Goal: Communication & Community: Answer question/provide support

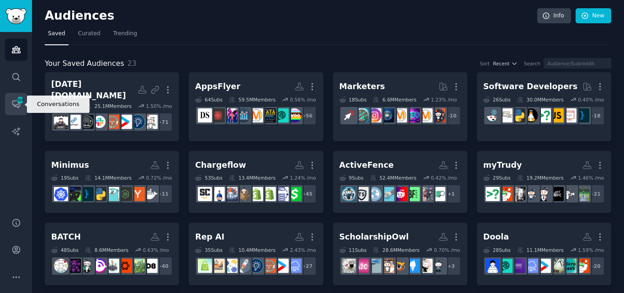
click at [18, 101] on span "304" at bounding box center [20, 100] width 8 height 6
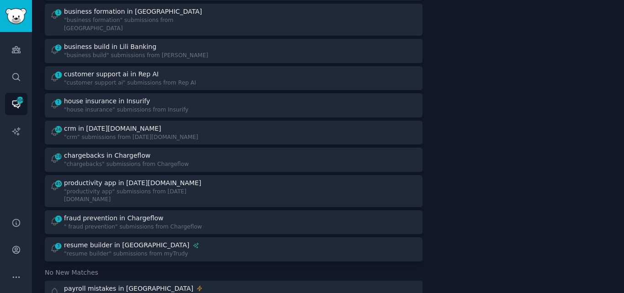
scroll to position [866, 0]
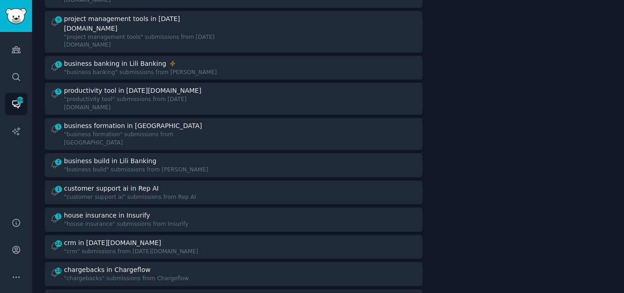
scroll to position [740, 0]
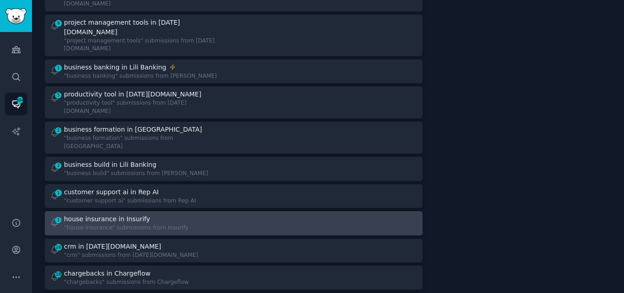
click at [129, 214] on div "house insurance in Insurify" at bounding box center [107, 219] width 86 height 10
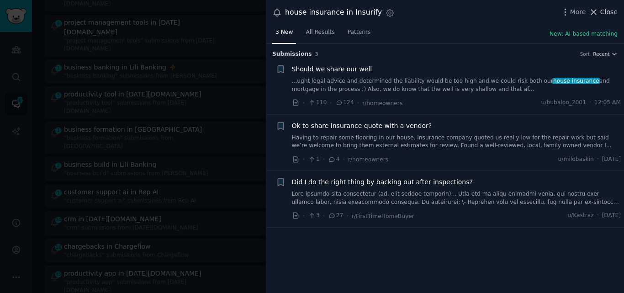
click at [603, 9] on span "Close" at bounding box center [609, 12] width 17 height 10
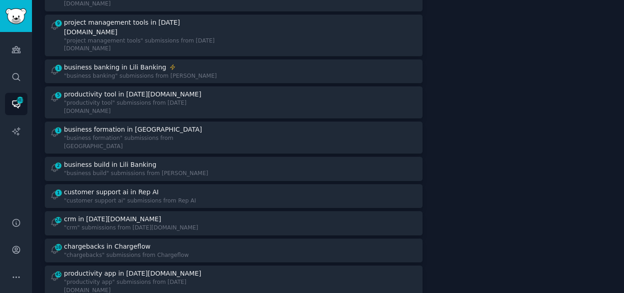
drag, startPoint x: 622, startPoint y: 128, endPoint x: 624, endPoint y: 118, distance: 9.9
click at [624, 118] on main "Conversations Info Tracked Searches 78 Stats Notifications Daily to Slack Group…" at bounding box center [328, 146] width 592 height 293
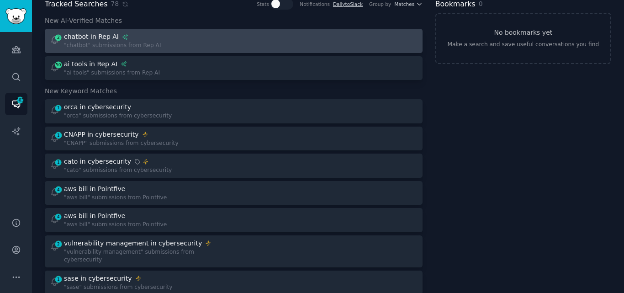
scroll to position [1224, 0]
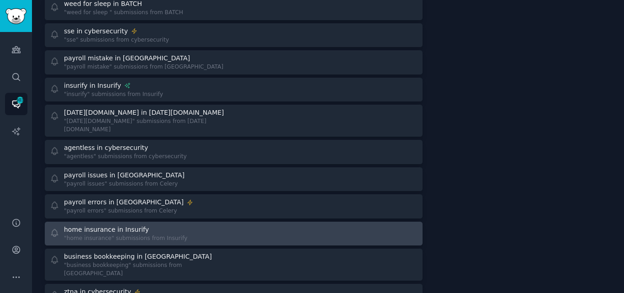
click at [152, 234] on div ""home insurance" submissions from Insurify" at bounding box center [125, 238] width 123 height 8
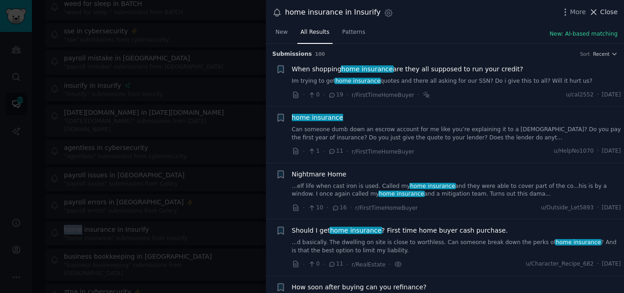
click at [608, 12] on span "Close" at bounding box center [609, 12] width 17 height 10
click at [595, 11] on div "Bookmarks 0 No bookmarks yet Make a search and save useful conversations you fi…" at bounding box center [524, 23] width 176 height 2413
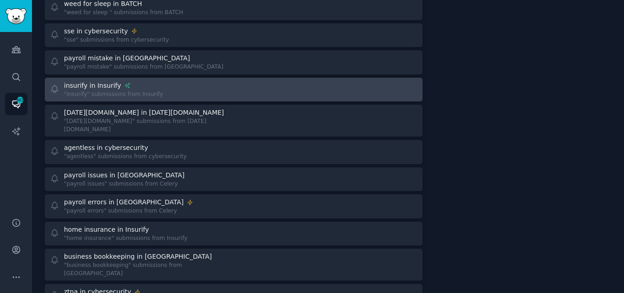
click at [235, 81] on div "insurify in Insurify "insurify" submissions from Insurify" at bounding box center [234, 90] width 372 height 18
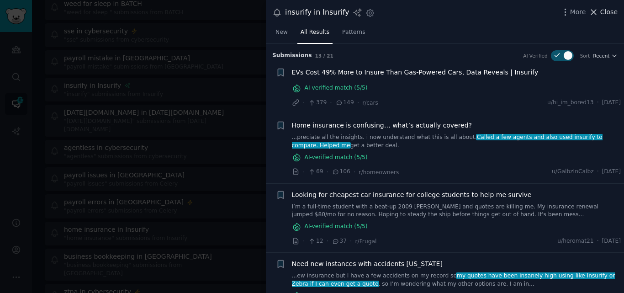
click at [605, 9] on span "Close" at bounding box center [609, 12] width 17 height 10
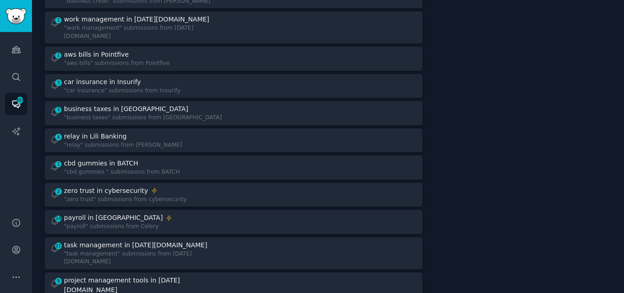
scroll to position [476, 0]
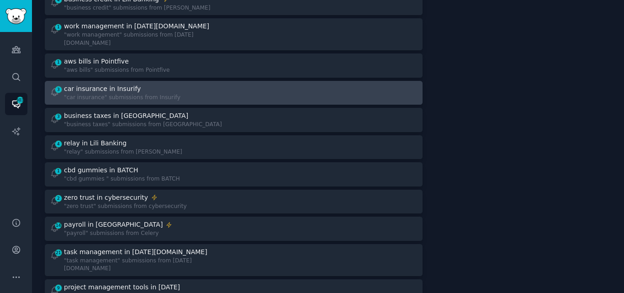
click at [167, 84] on div "3 car insurance in Insurify "car insurance" submissions from Insurify" at bounding box center [139, 93] width 178 height 18
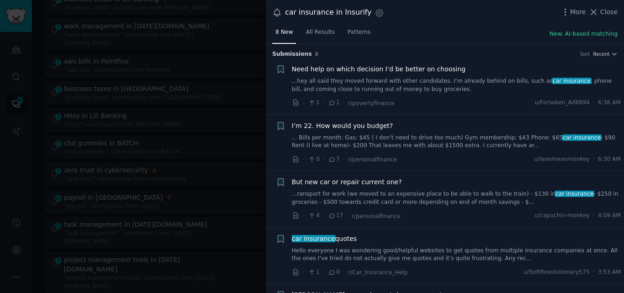
click at [389, 86] on link "...hey all said they moved forward with other candidates. I’m already behind on…" at bounding box center [457, 85] width 330 height 16
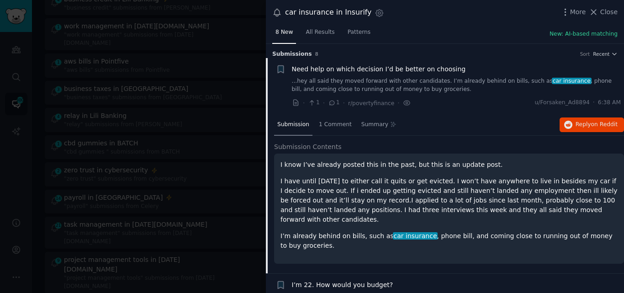
scroll to position [15, 0]
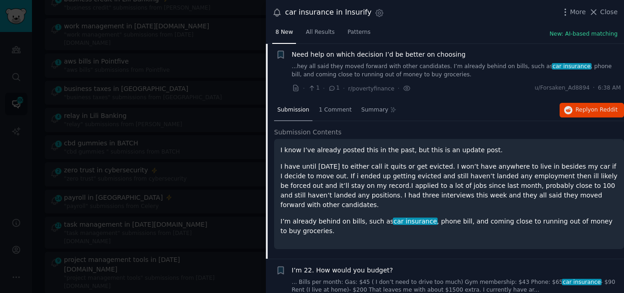
click at [380, 54] on span "Need help on which decision I’d be better on choosing" at bounding box center [379, 55] width 174 height 10
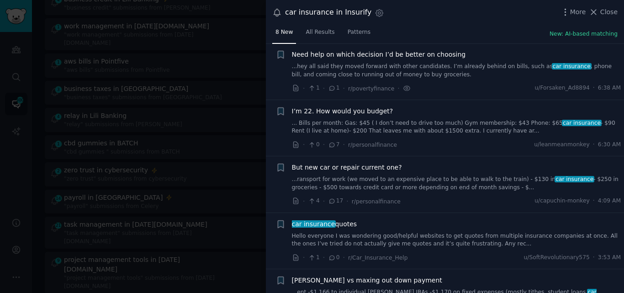
click at [359, 245] on link "Hello everyone I was wondering good/helpful websites to get quotes from multipl…" at bounding box center [457, 240] width 330 height 16
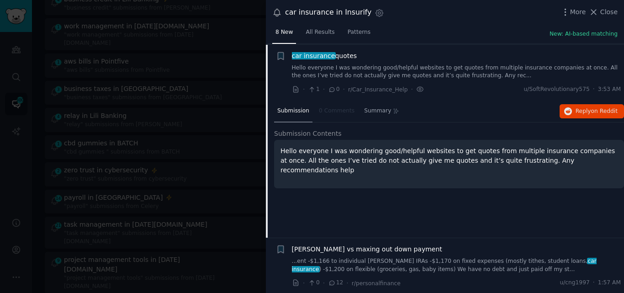
scroll to position [184, 0]
click at [582, 112] on span "Reply on Reddit" at bounding box center [597, 110] width 42 height 8
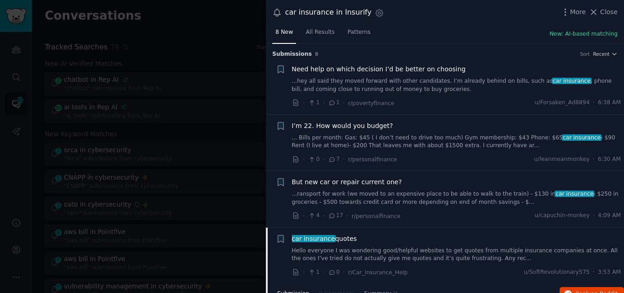
drag, startPoint x: 358, startPoint y: 240, endPoint x: 292, endPoint y: 241, distance: 66.3
click at [292, 241] on div "car insurance quotes" at bounding box center [457, 239] width 330 height 10
copy span "car insurance quotes"
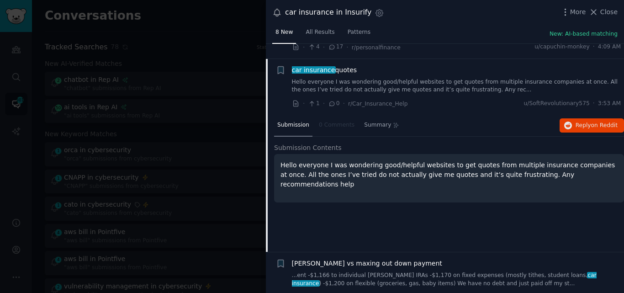
scroll to position [170, 0]
click at [311, 67] on span "car insurance" at bounding box center [313, 68] width 45 height 7
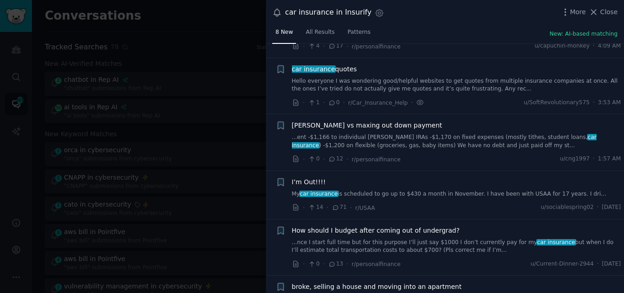
scroll to position [184, 0]
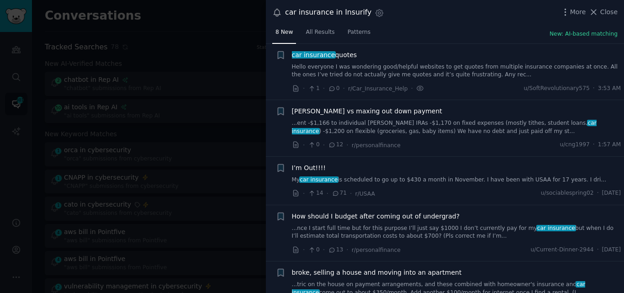
click at [314, 165] on span "I’m Out!!!!" at bounding box center [309, 168] width 34 height 10
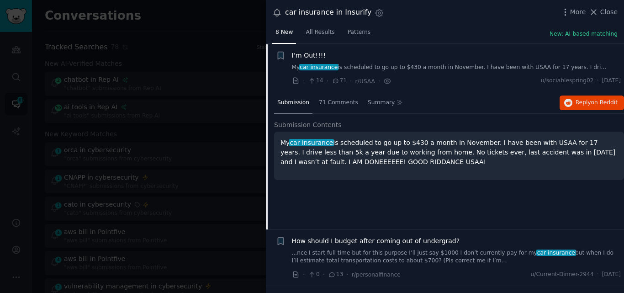
scroll to position [297, 0]
click at [592, 107] on button "Reply on Reddit" at bounding box center [592, 102] width 64 height 15
click at [310, 55] on span "I’m Out!!!!" at bounding box center [309, 55] width 34 height 10
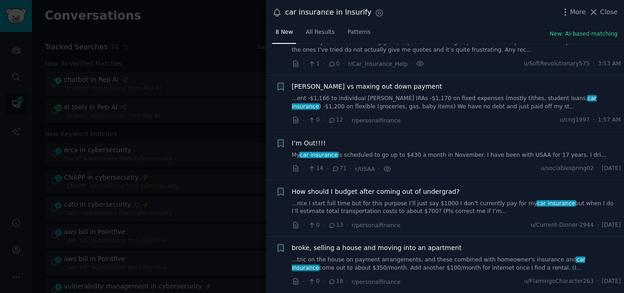
scroll to position [208, 0]
click at [333, 88] on span "[PERSON_NAME] vs maxing out down payment" at bounding box center [367, 87] width 150 height 10
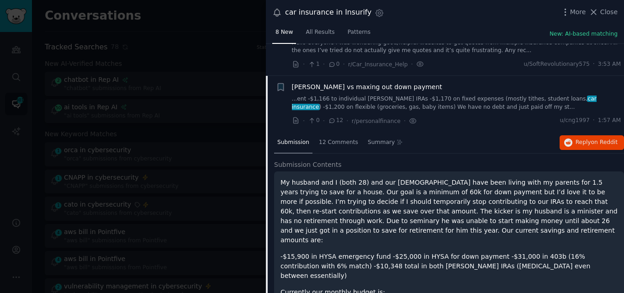
scroll to position [240, 0]
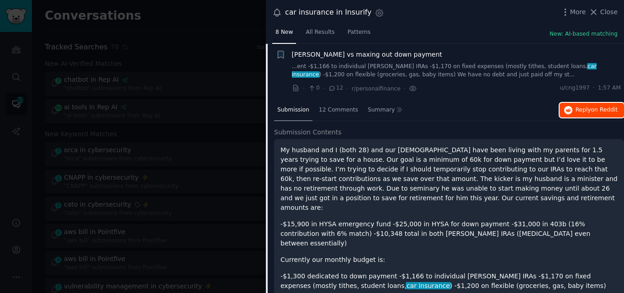
click at [577, 112] on span "Reply on Reddit" at bounding box center [597, 110] width 42 height 8
